Goal: Information Seeking & Learning: Learn about a topic

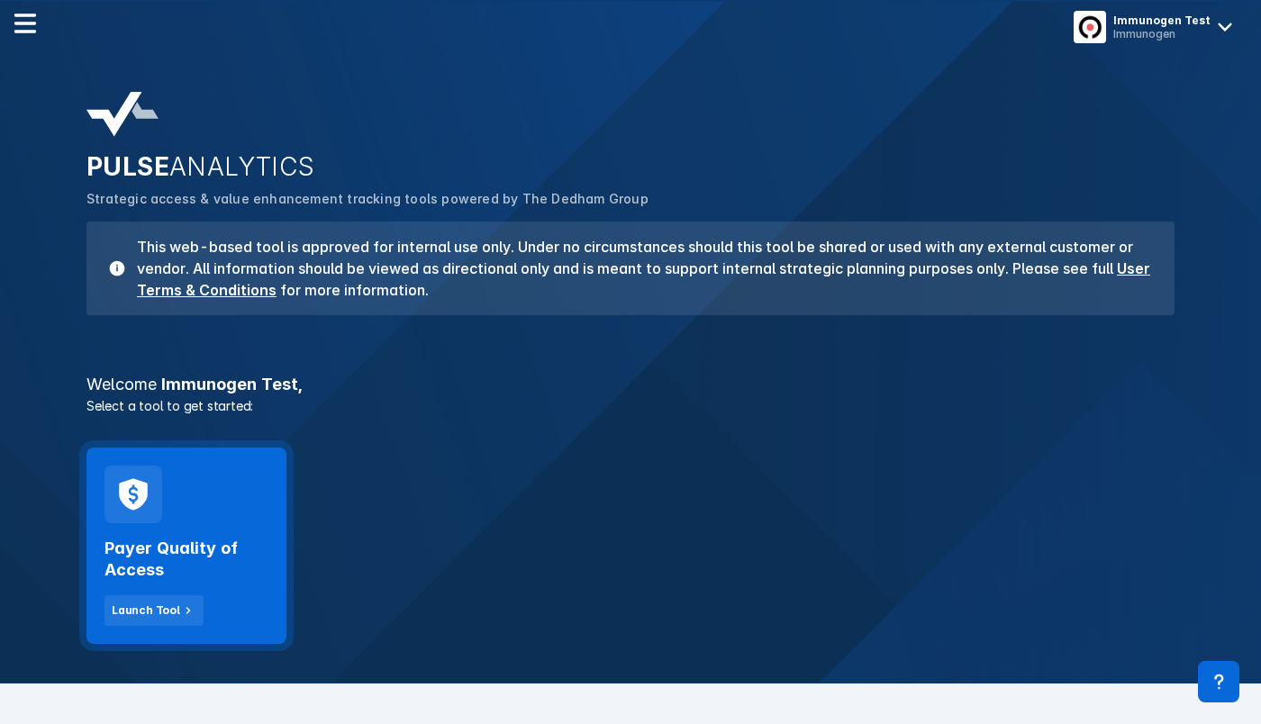
click at [215, 475] on div "Payer Quality of Access Launch Tool" at bounding box center [186, 546] width 200 height 196
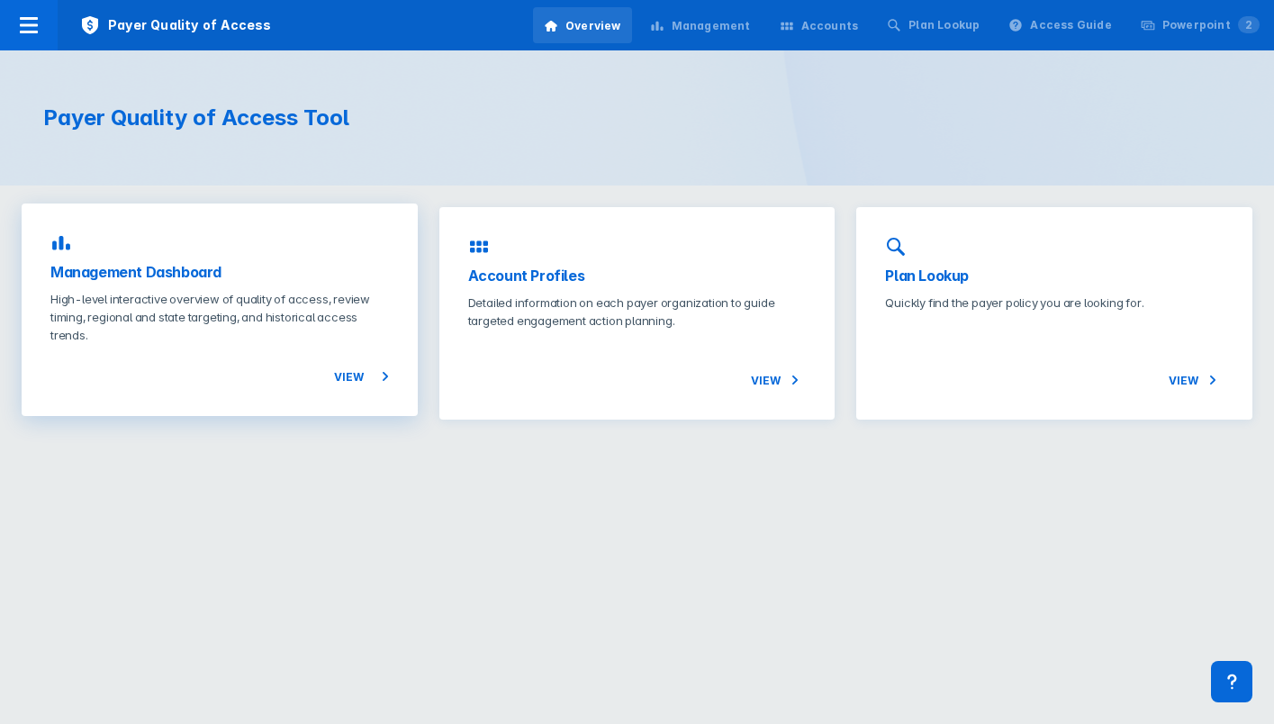
click at [261, 266] on h3 "Management Dashboard" at bounding box center [219, 272] width 339 height 22
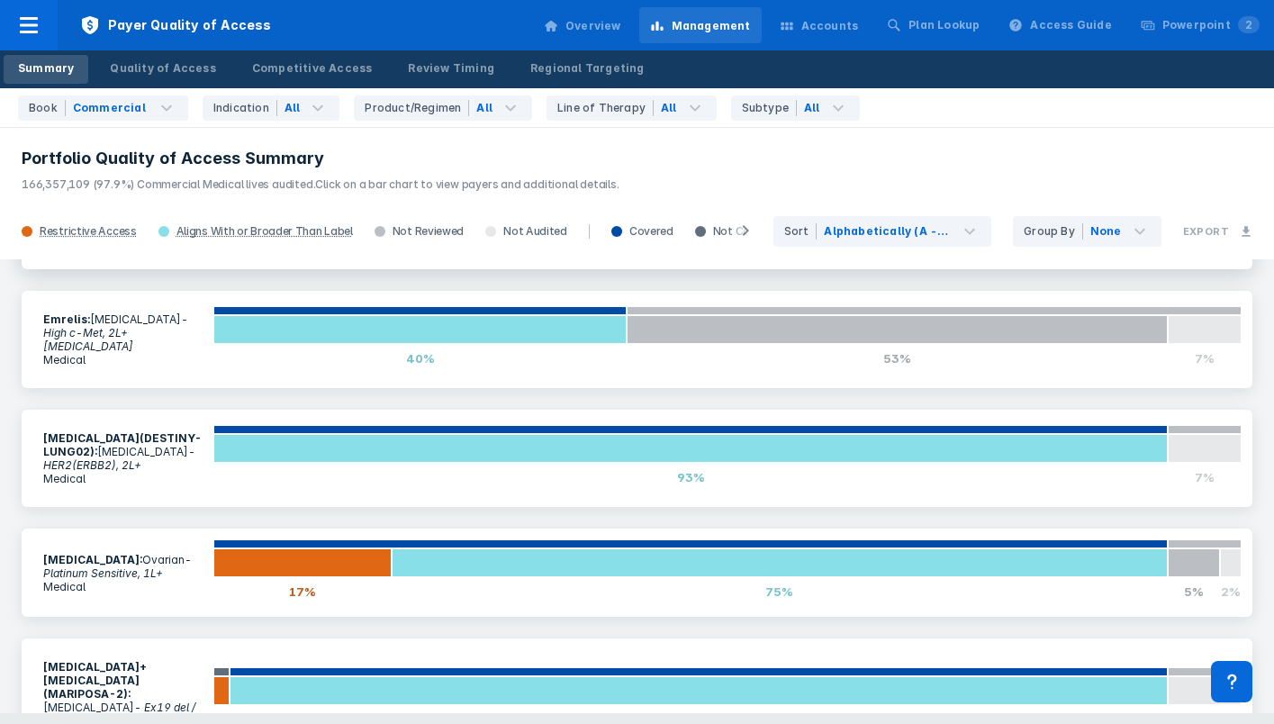
scroll to position [901, 0]
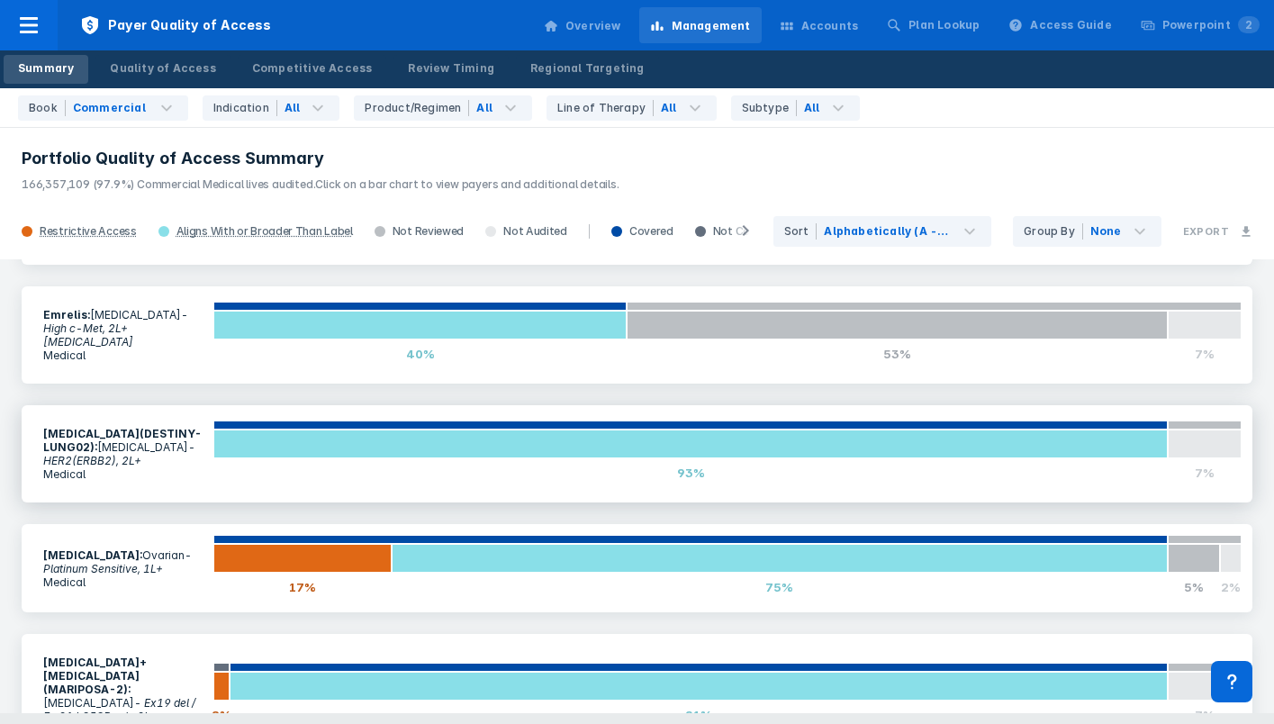
click at [146, 427] on b "[MEDICAL_DATA](DESTINY-LUNG02) :" at bounding box center [122, 440] width 159 height 27
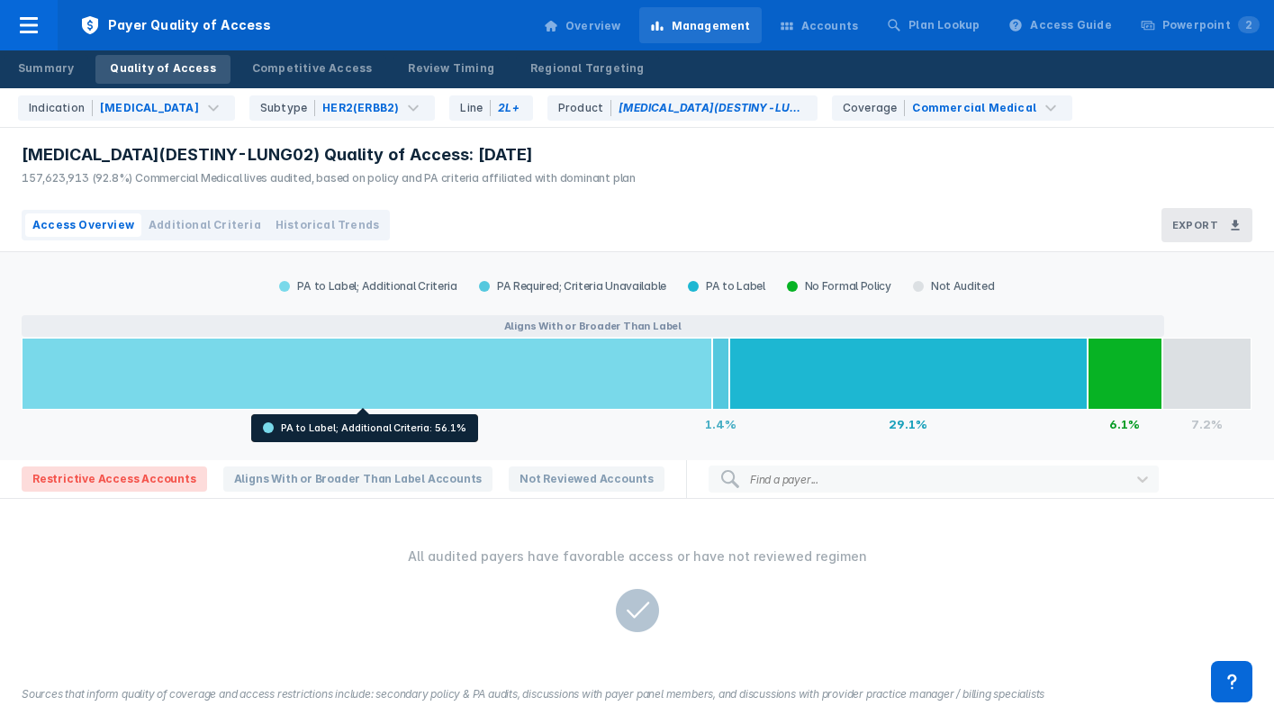
scroll to position [19, 0]
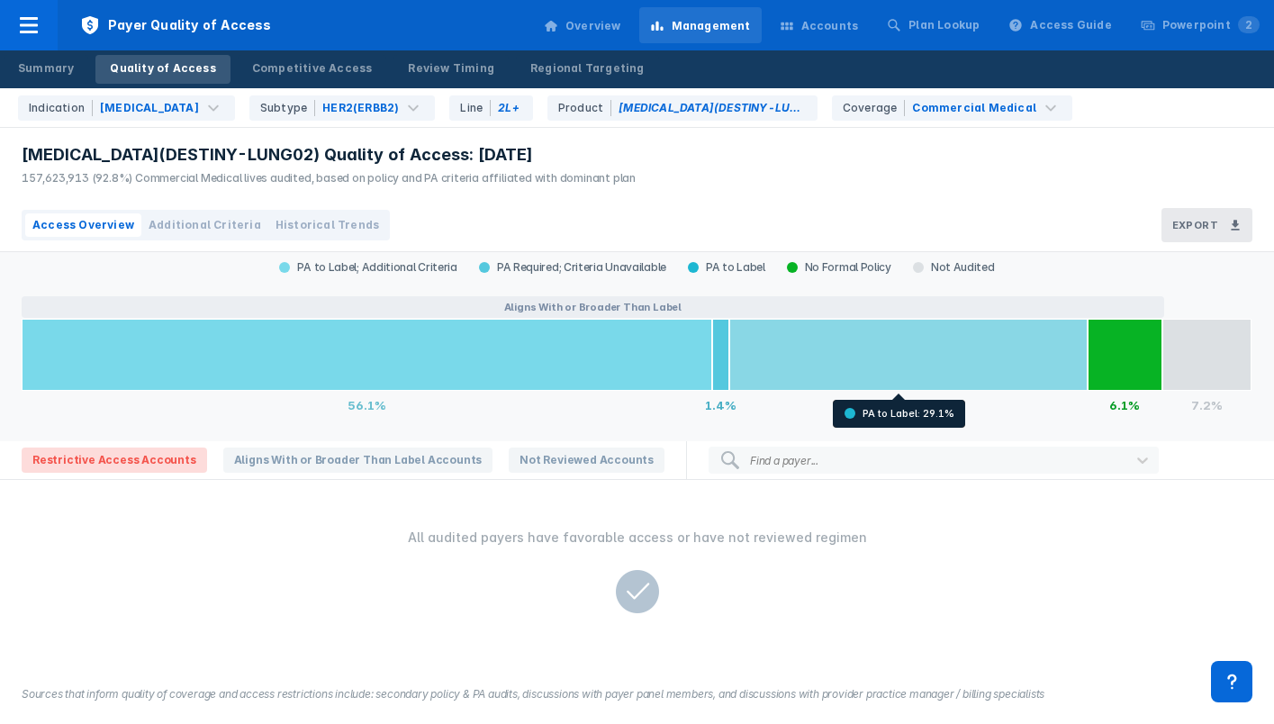
click at [898, 347] on div at bounding box center [909, 355] width 358 height 72
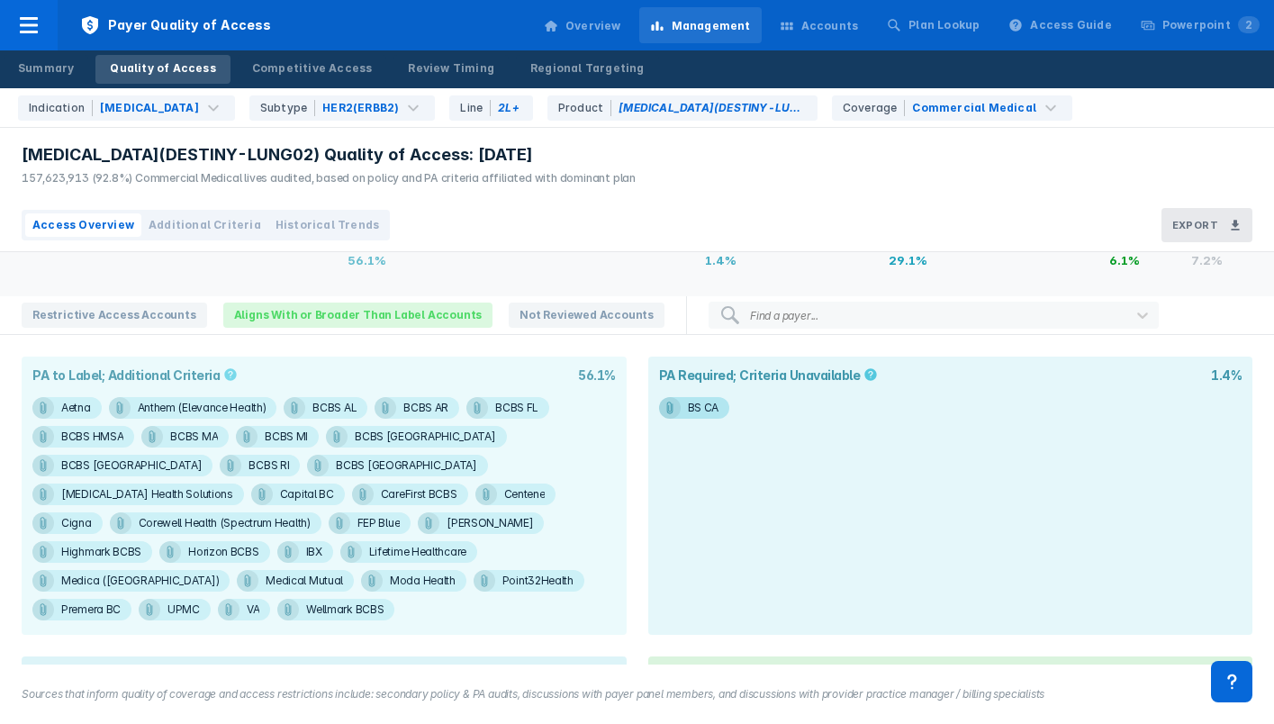
scroll to position [254, 0]
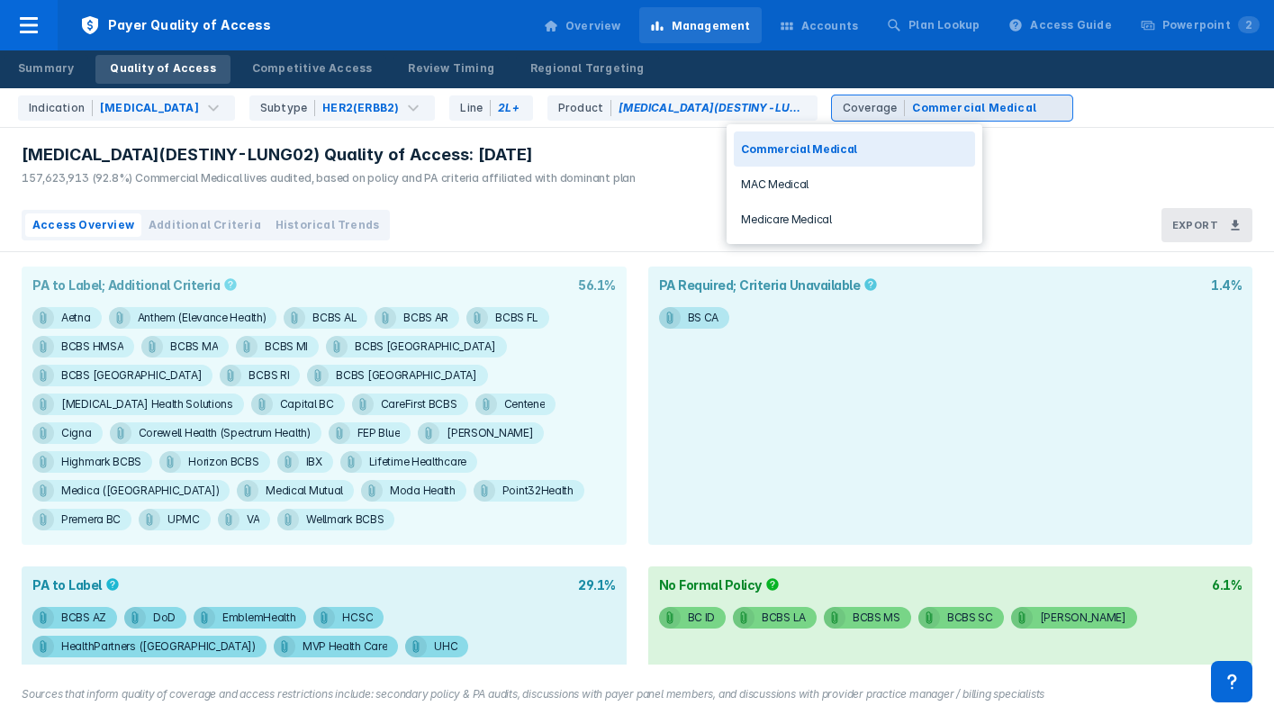
click at [912, 102] on div "Commercial Medical" at bounding box center [974, 108] width 124 height 16
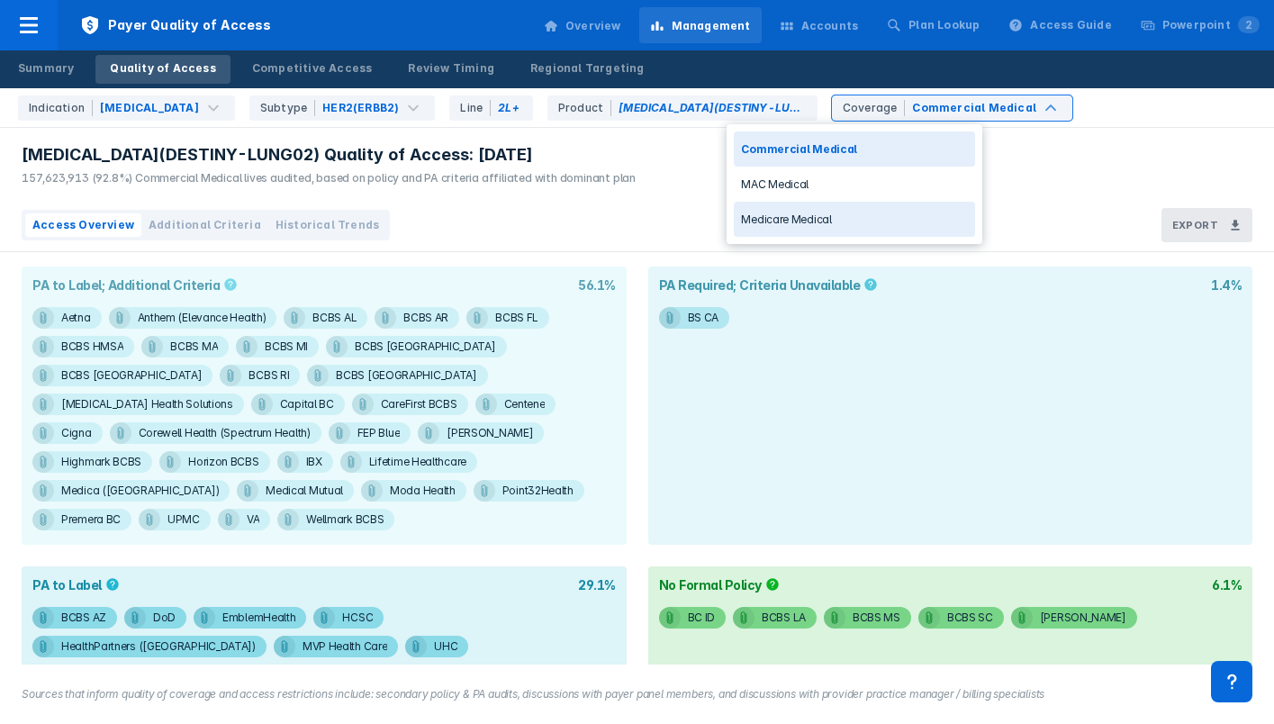
click at [846, 208] on div "Medicare Medical" at bounding box center [854, 219] width 241 height 35
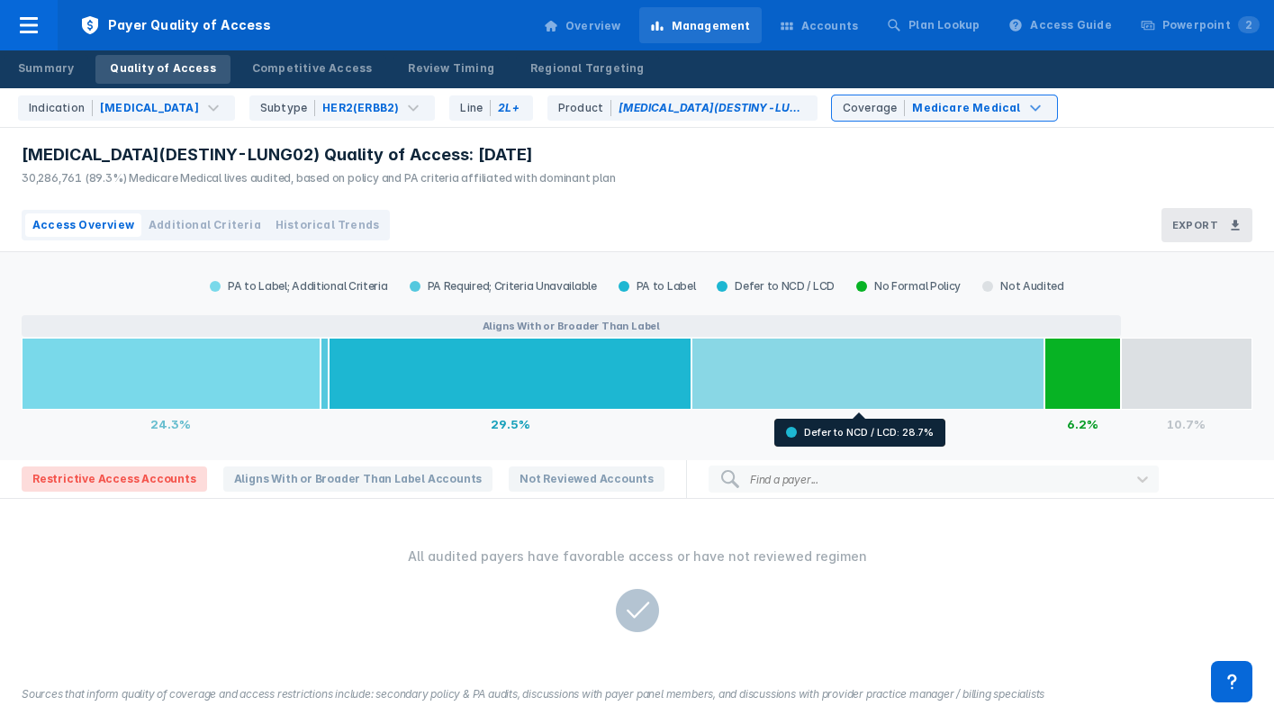
click at [831, 380] on div at bounding box center [868, 374] width 353 height 72
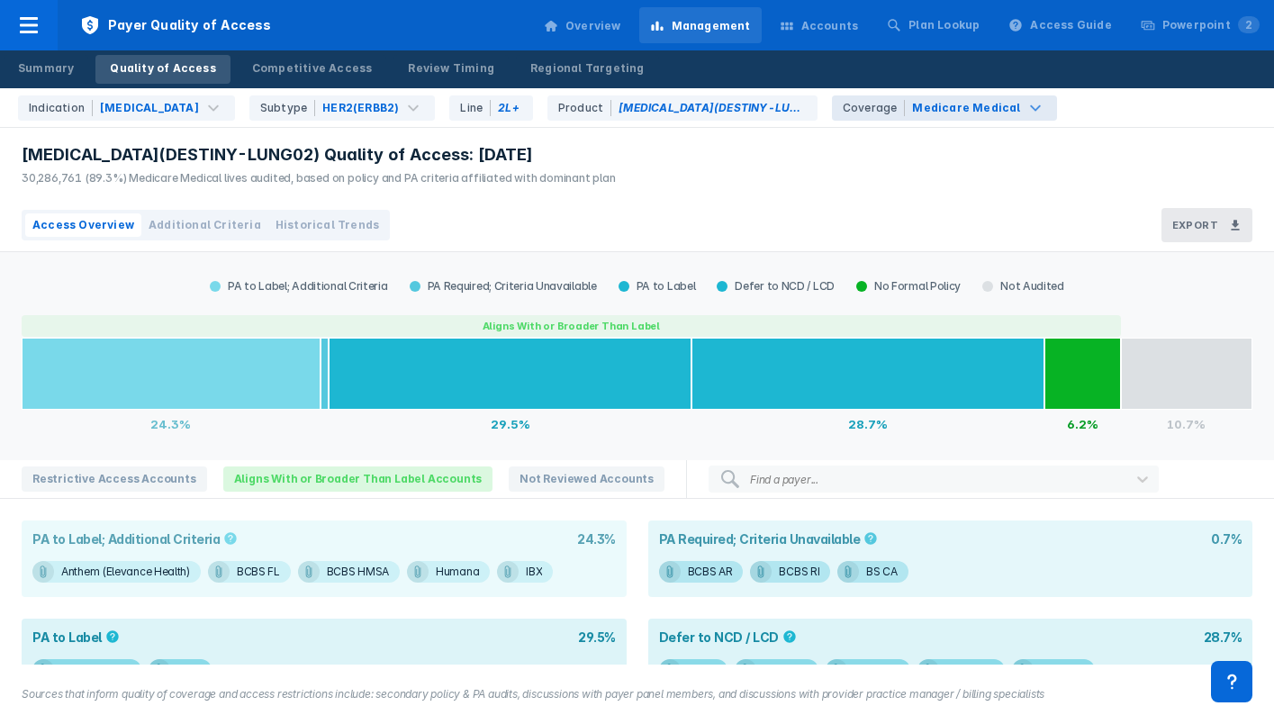
click at [912, 104] on div "Medicare Medical" at bounding box center [966, 108] width 108 height 16
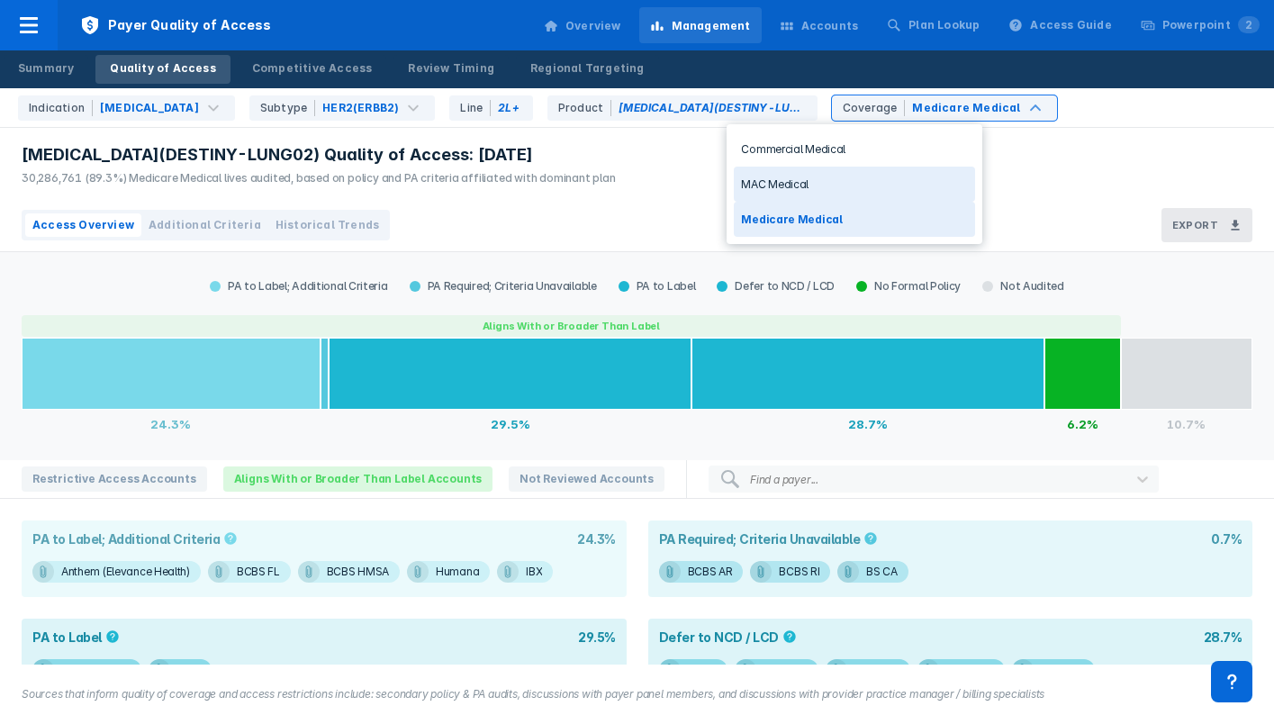
click at [828, 177] on div "MAC Medical" at bounding box center [854, 184] width 241 height 35
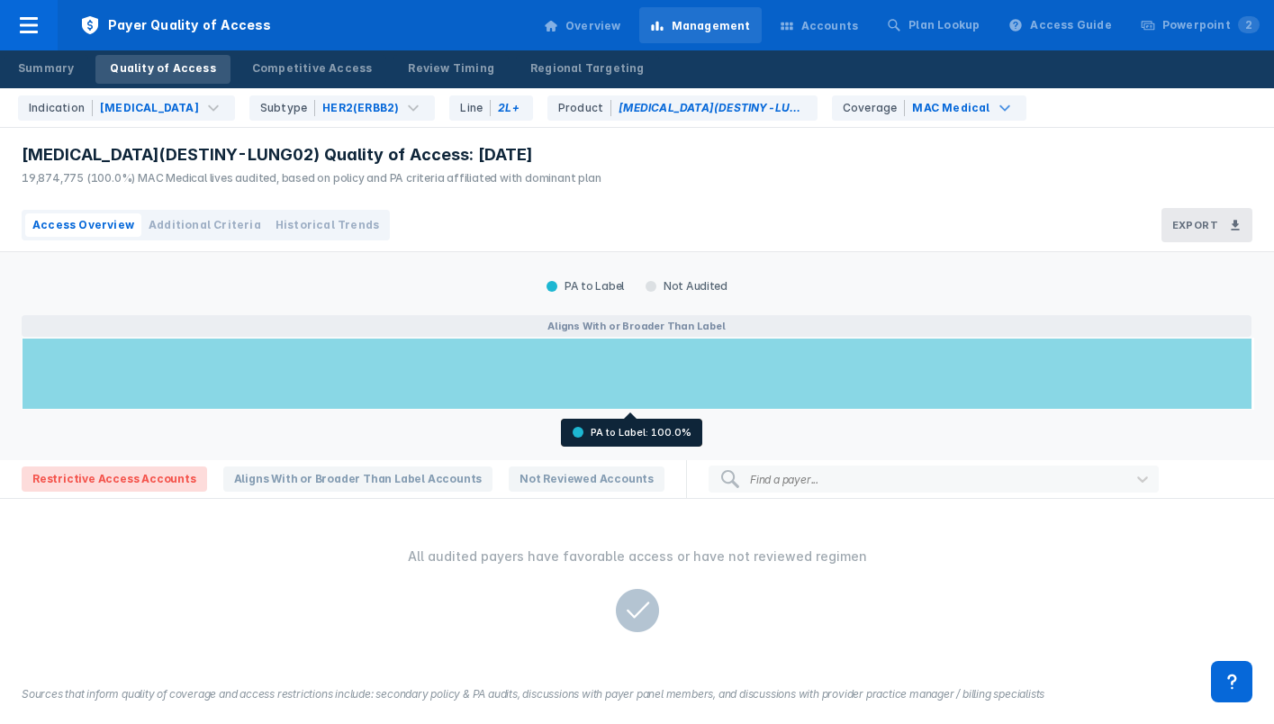
click at [646, 376] on div at bounding box center [637, 374] width 1231 height 72
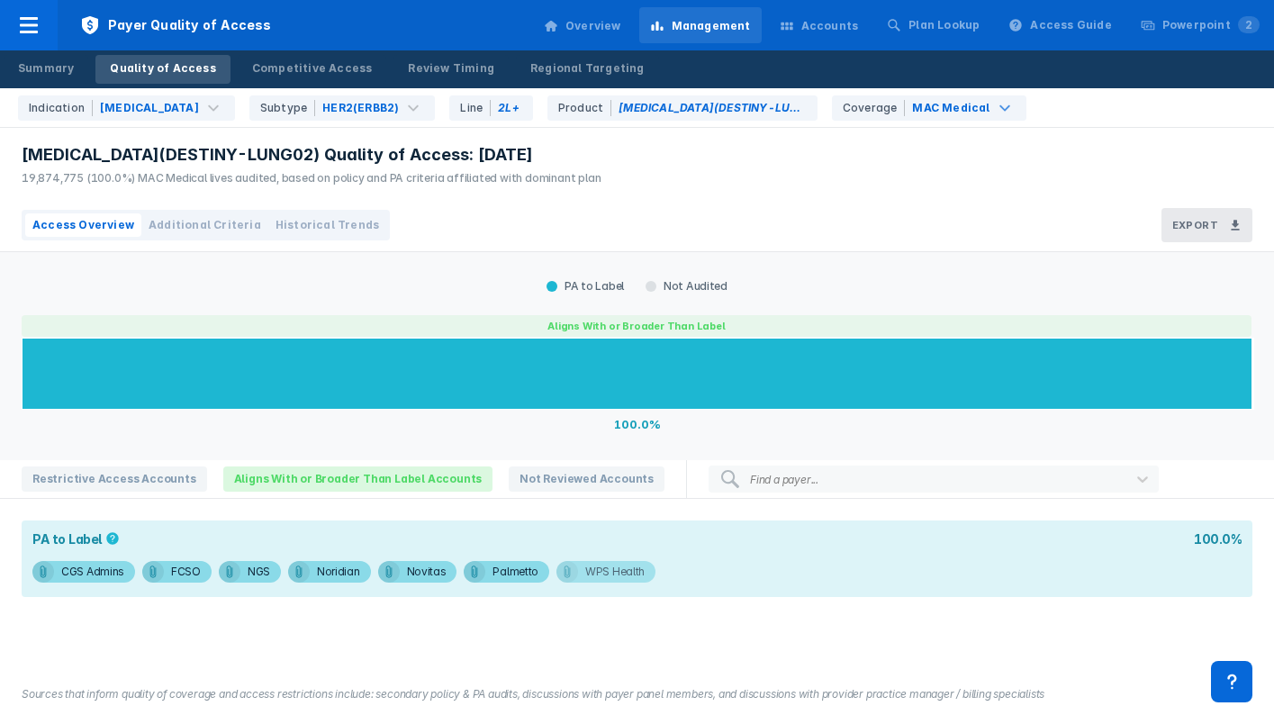
click at [603, 576] on div "WPS Health" at bounding box center [614, 572] width 59 height 22
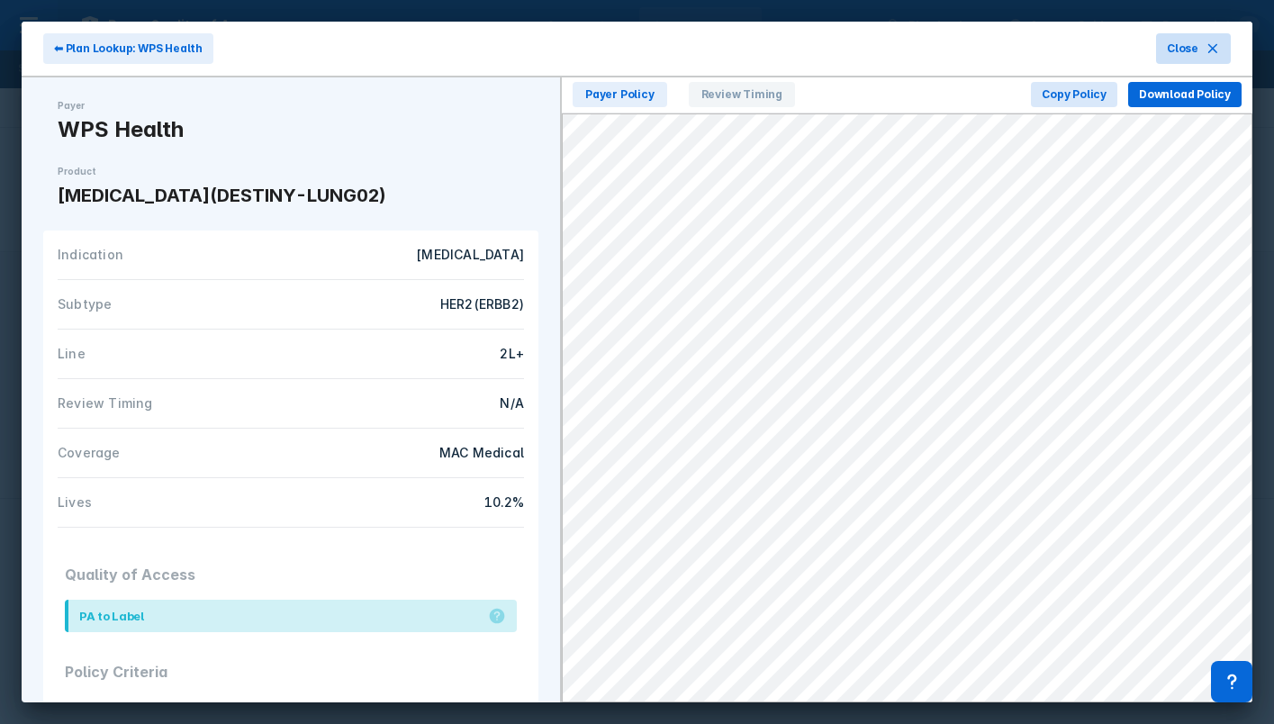
click at [1220, 45] on icon at bounding box center [1213, 48] width 14 height 14
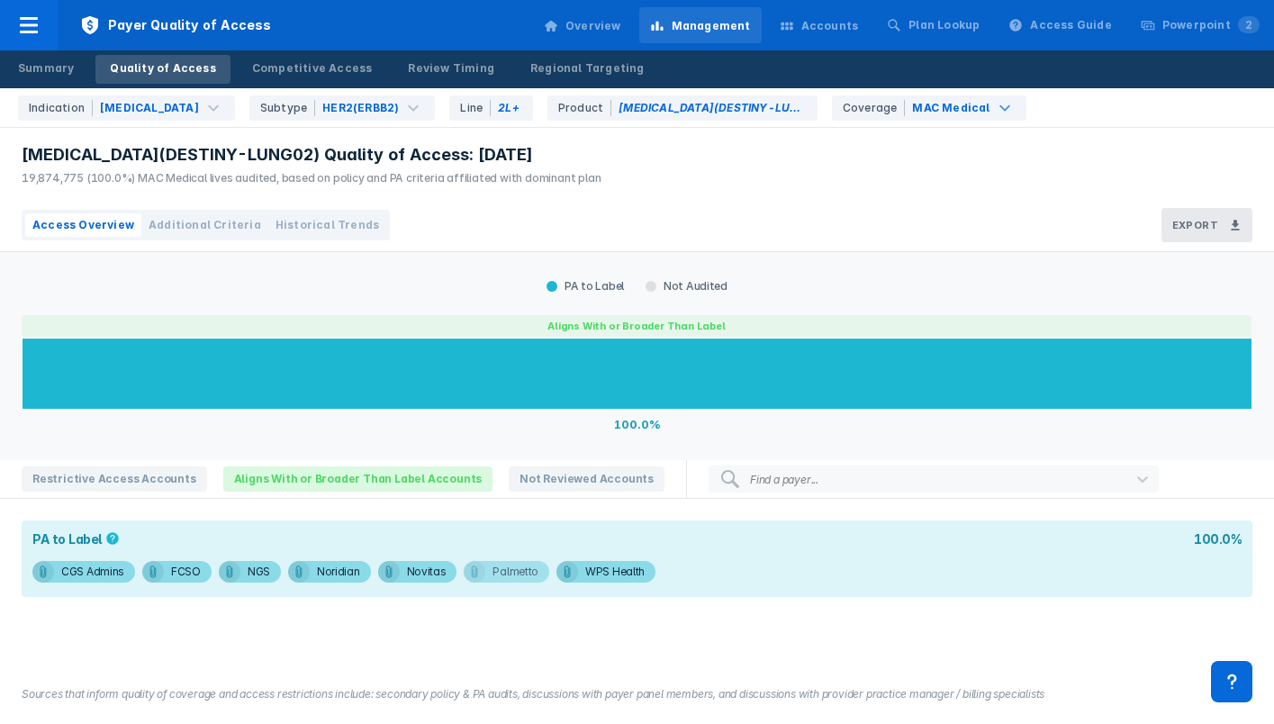
click at [493, 564] on div "Palmetto" at bounding box center [516, 572] width 46 height 22
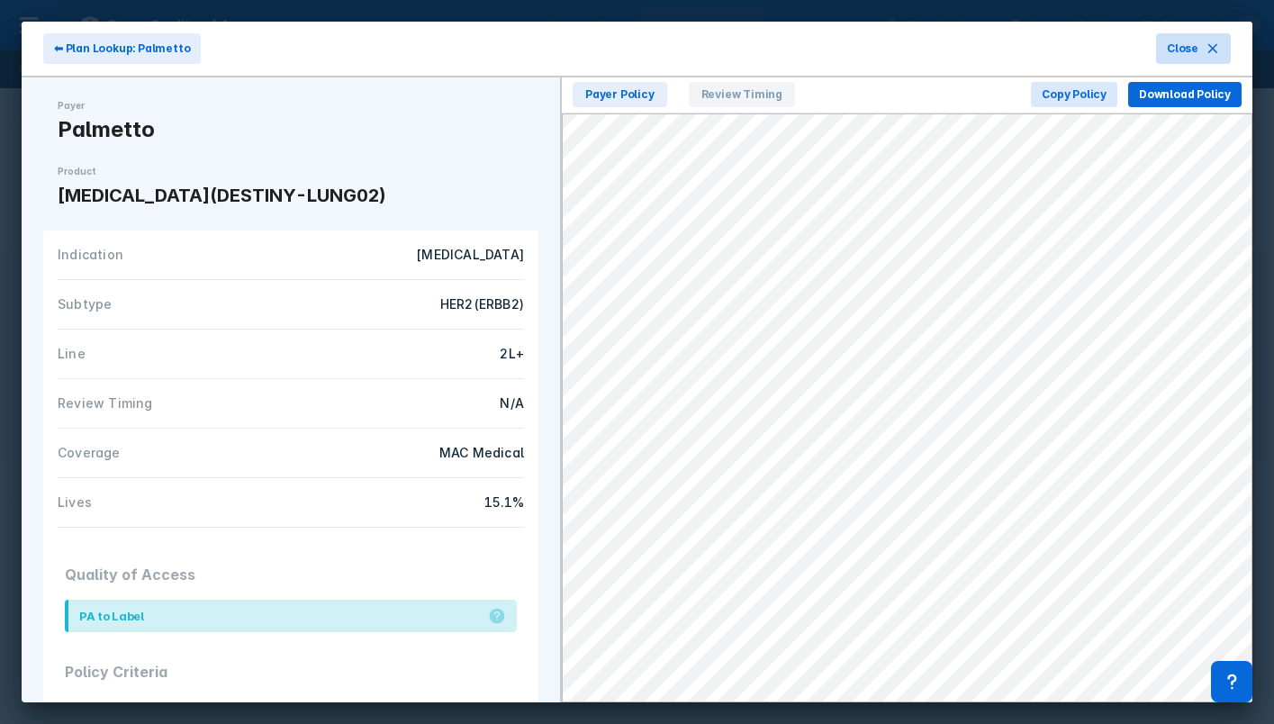
click at [1202, 47] on button "Close" at bounding box center [1193, 48] width 75 height 31
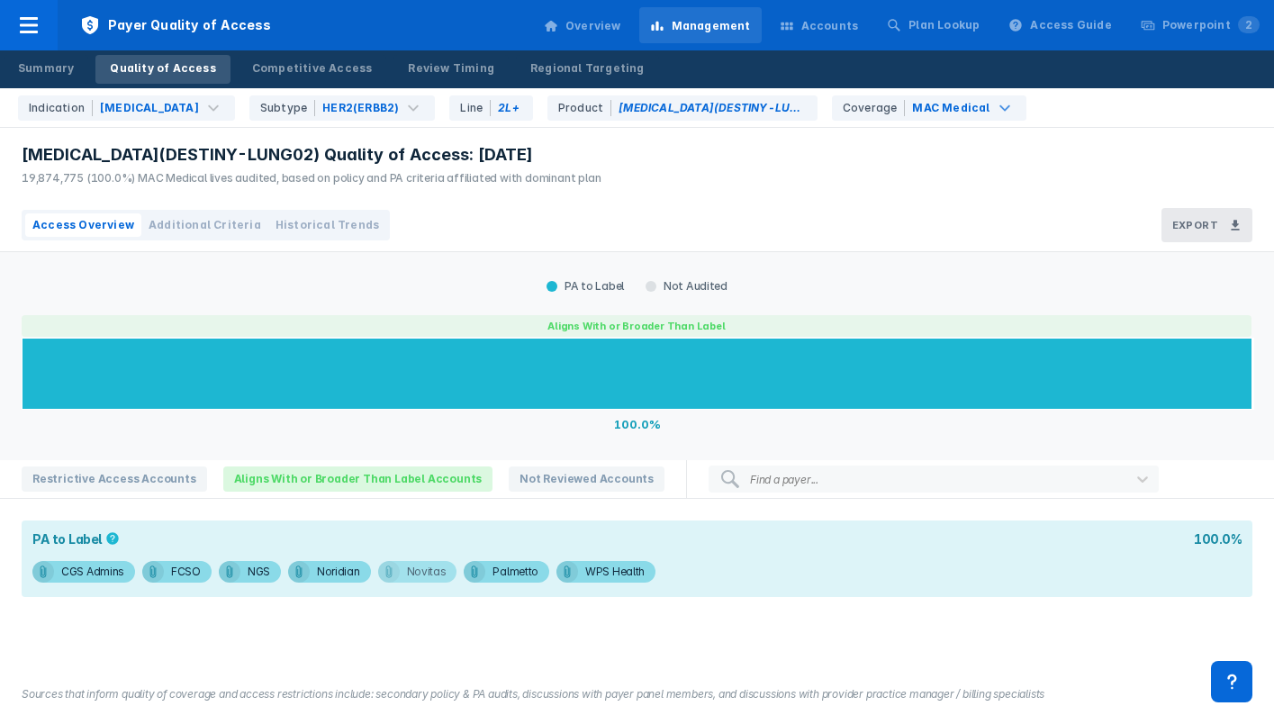
click at [390, 570] on icon at bounding box center [389, 572] width 14 height 14
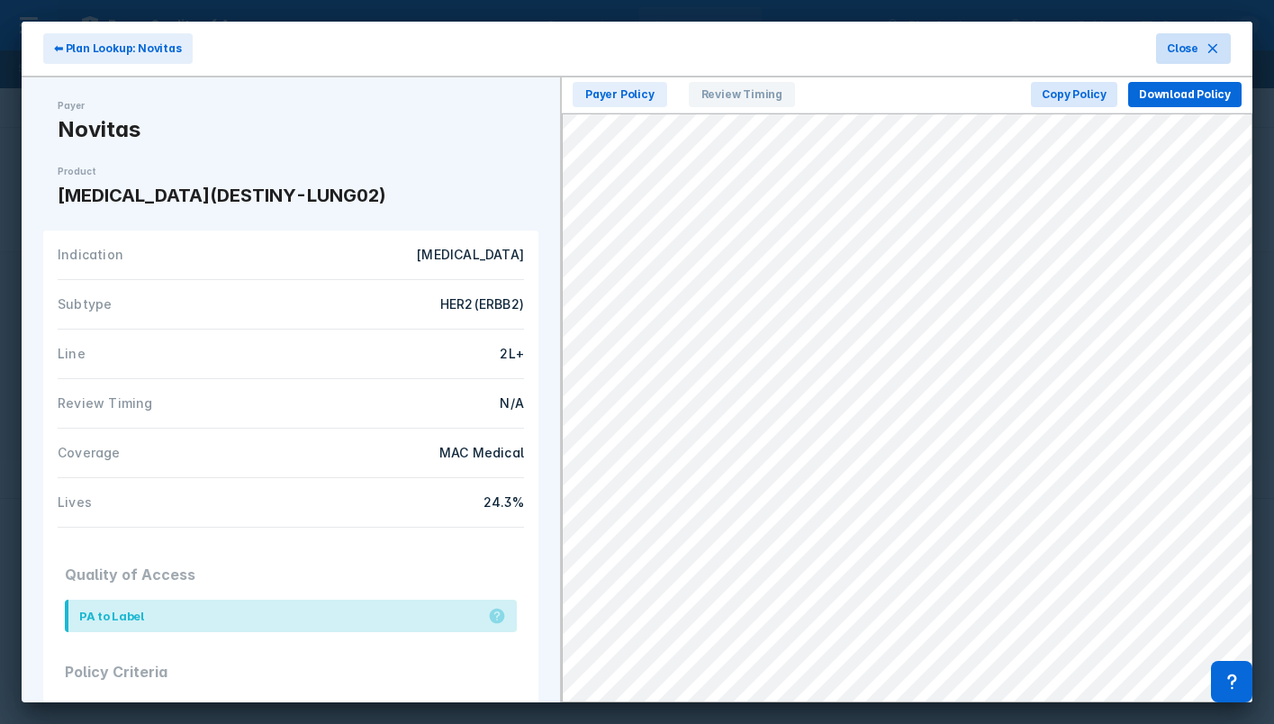
click at [1192, 43] on span "Close" at bounding box center [1183, 49] width 32 height 16
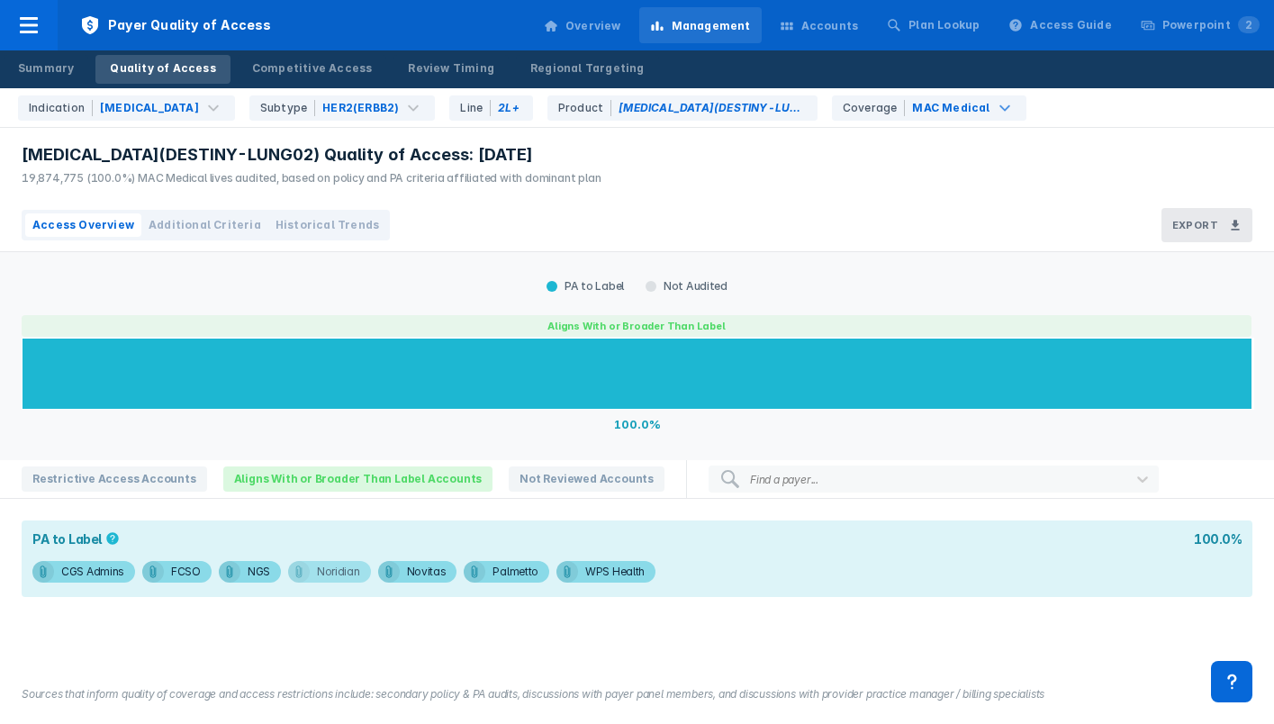
click at [317, 572] on div "Noridian" at bounding box center [338, 572] width 43 height 22
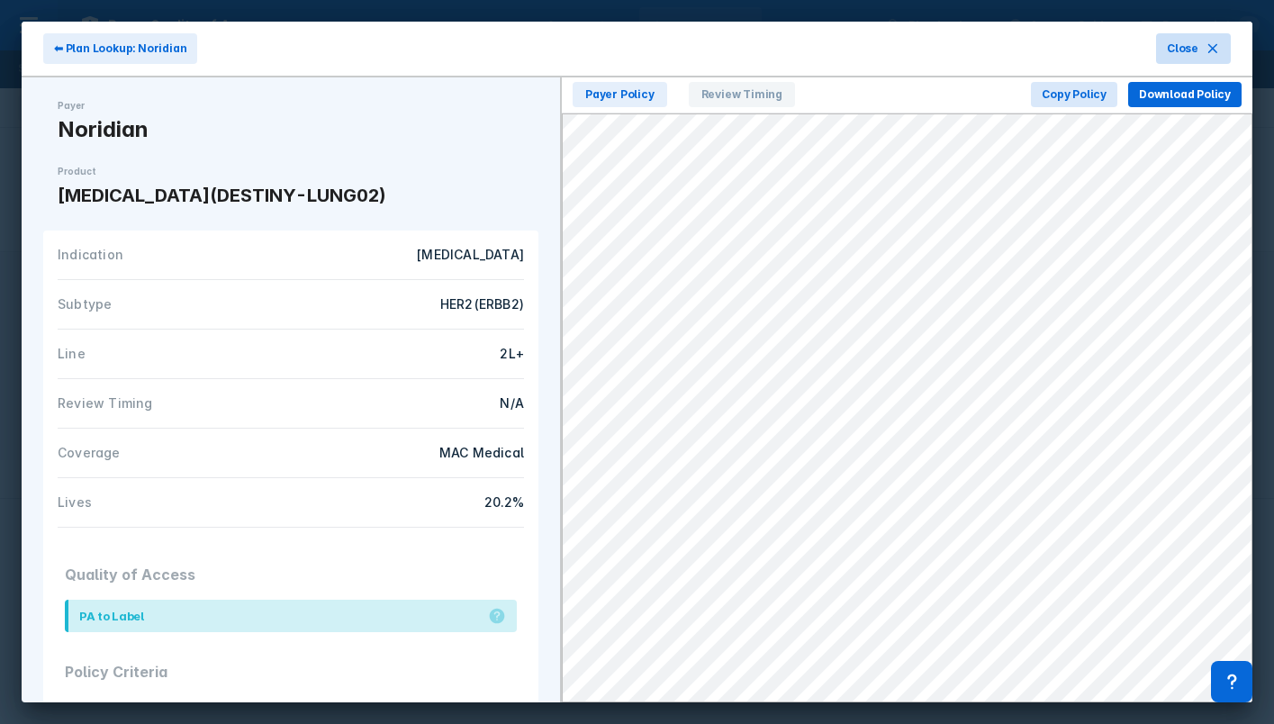
click at [1220, 41] on icon at bounding box center [1213, 48] width 14 height 14
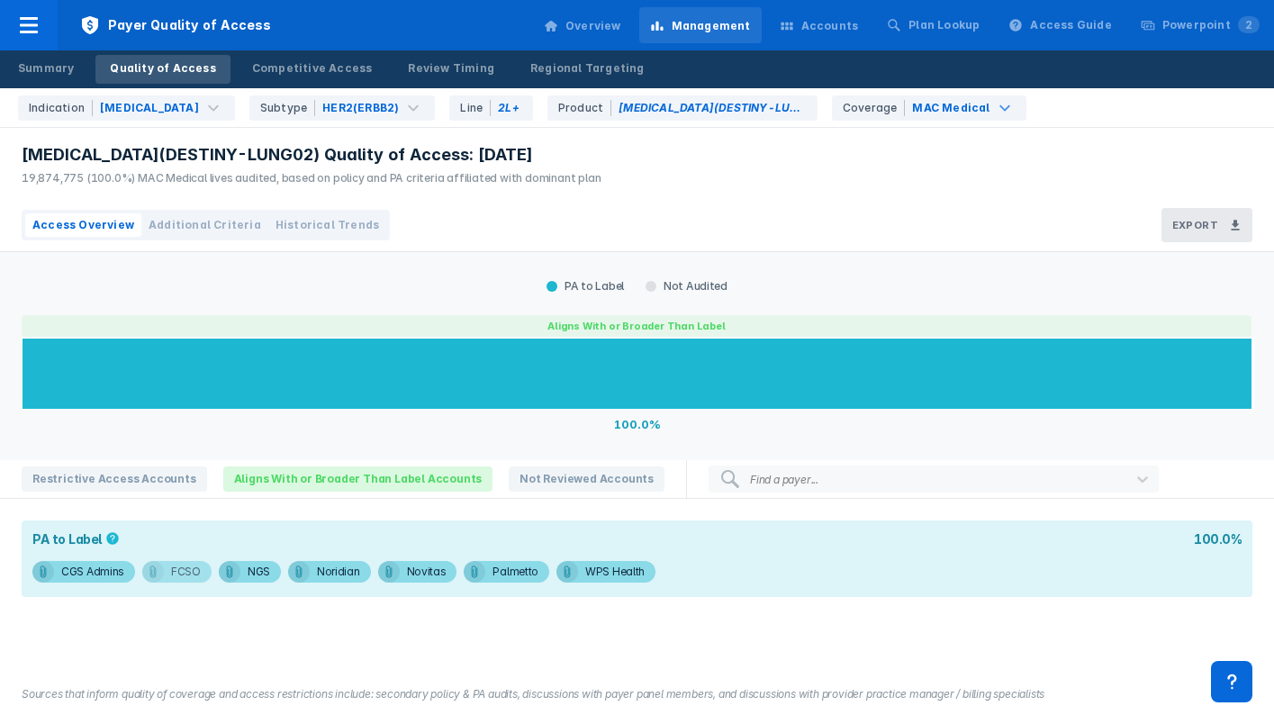
click at [192, 579] on div "FCSO" at bounding box center [186, 572] width 30 height 22
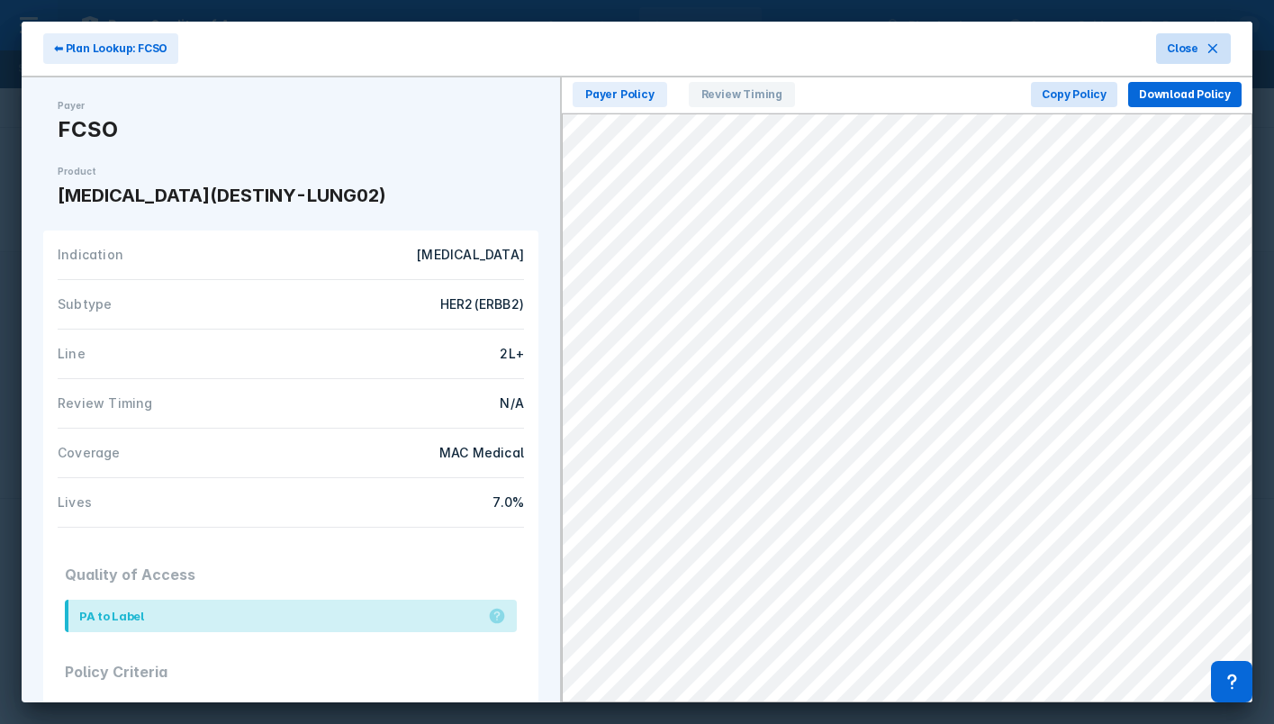
click at [1207, 48] on icon at bounding box center [1213, 48] width 14 height 14
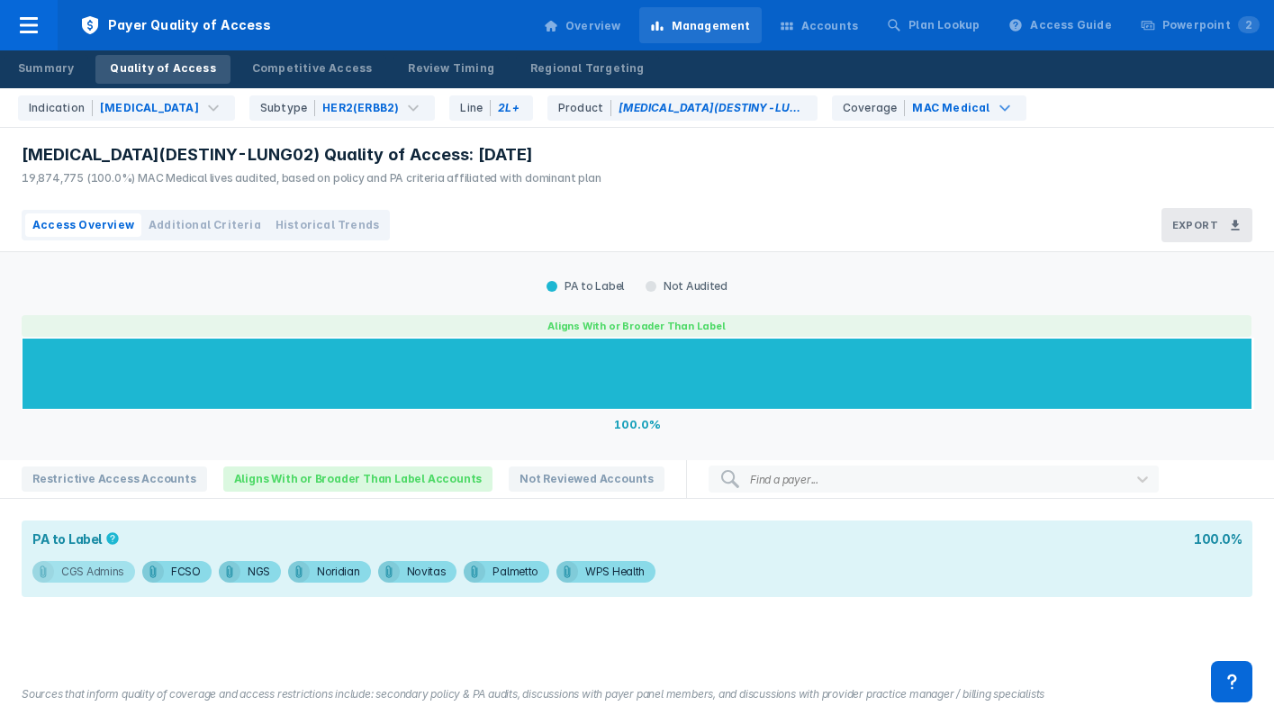
click at [107, 572] on div "CGS Admins" at bounding box center [92, 572] width 63 height 22
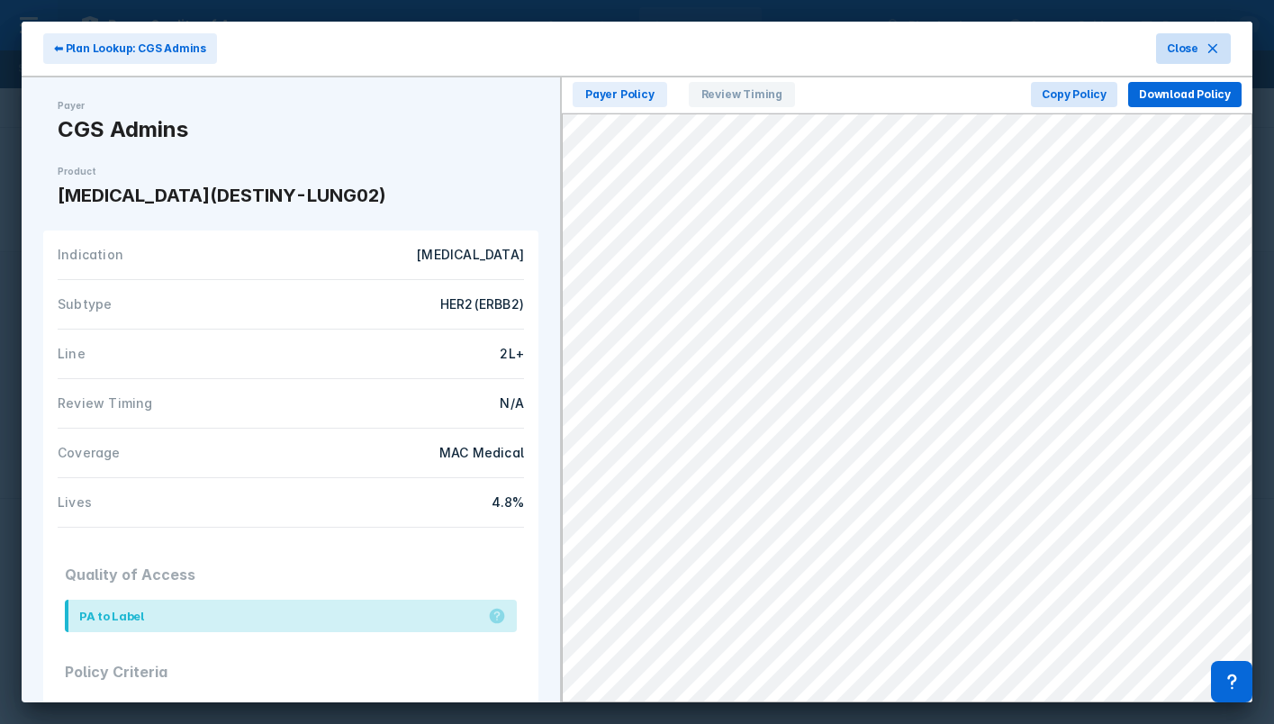
click at [1195, 50] on span "Close" at bounding box center [1183, 49] width 32 height 16
